Goal: Task Accomplishment & Management: Manage account settings

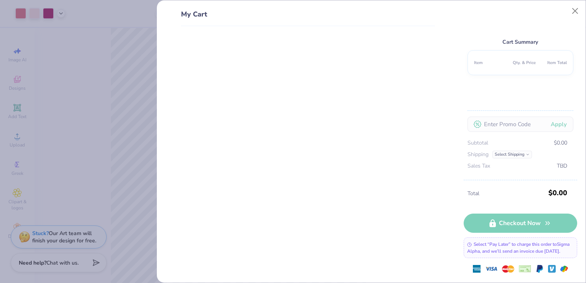
click at [91, 68] on div "My Cart Cart Summary Item Qty. & Price Item Total Apply Subtotal $0.00 Shipping…" at bounding box center [293, 141] width 586 height 283
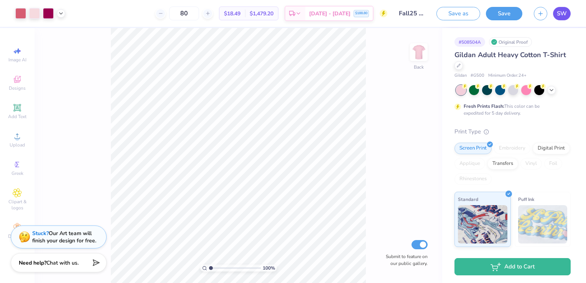
click at [562, 9] on span "SW" at bounding box center [562, 13] width 10 height 9
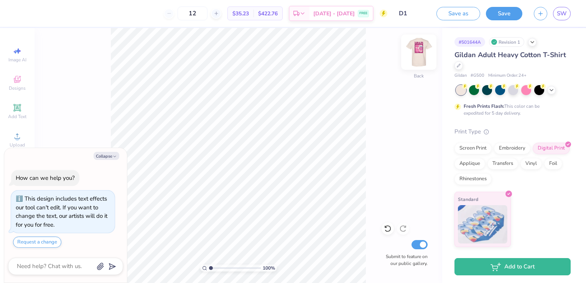
click at [414, 53] on img at bounding box center [419, 52] width 31 height 31
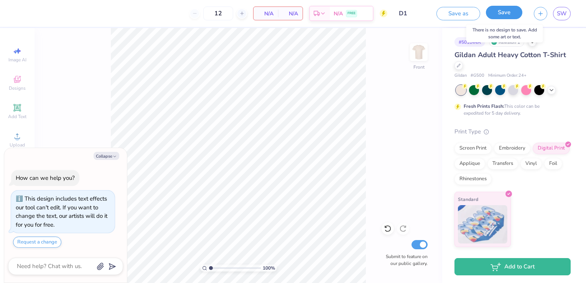
click at [502, 12] on button "Save" at bounding box center [504, 12] width 36 height 13
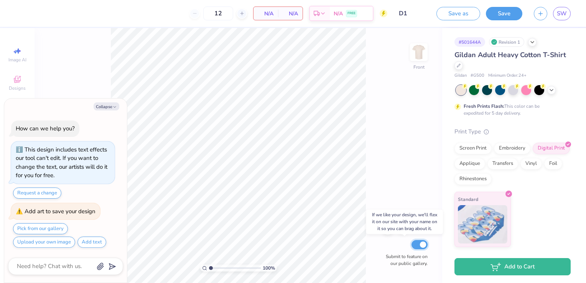
type textarea "x"
click at [417, 244] on input "Submit to feature on our public gallery." at bounding box center [420, 244] width 16 height 9
checkbox input "false"
type textarea "x"
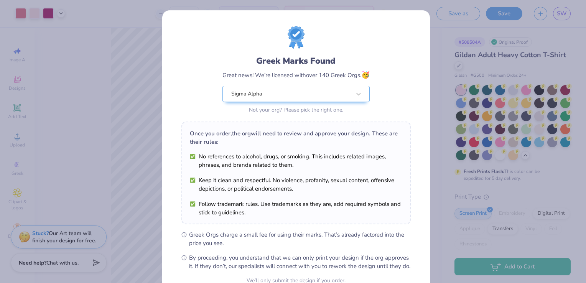
click at [454, 31] on div "Greek Marks Found Great news! We’re licensed with over 140 Greek Orgs. 🥳 Sigma …" at bounding box center [293, 141] width 586 height 283
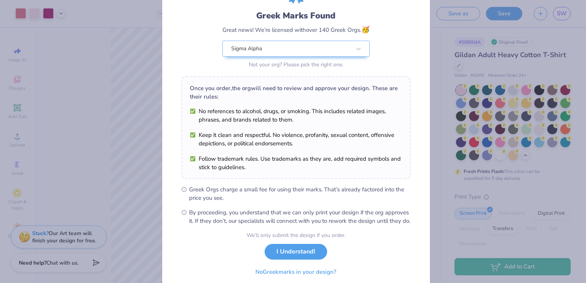
scroll to position [75, 0]
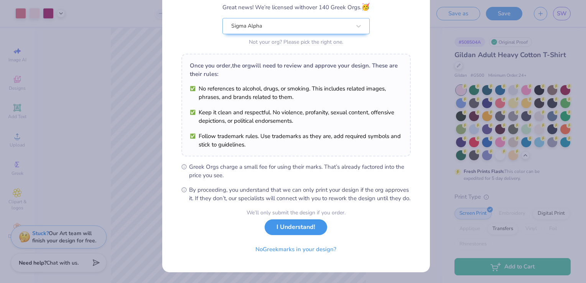
click at [319, 232] on button "I Understand!" at bounding box center [296, 227] width 63 height 16
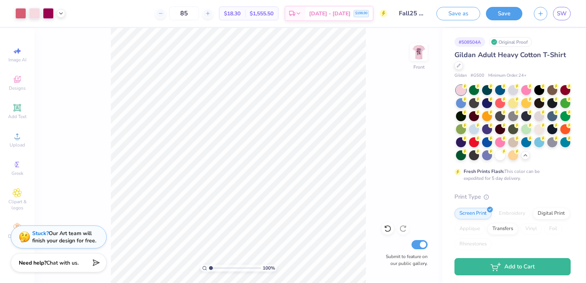
scroll to position [0, 0]
click at [555, 18] on link "SW" at bounding box center [562, 13] width 18 height 13
